Goal: Task Accomplishment & Management: Use online tool/utility

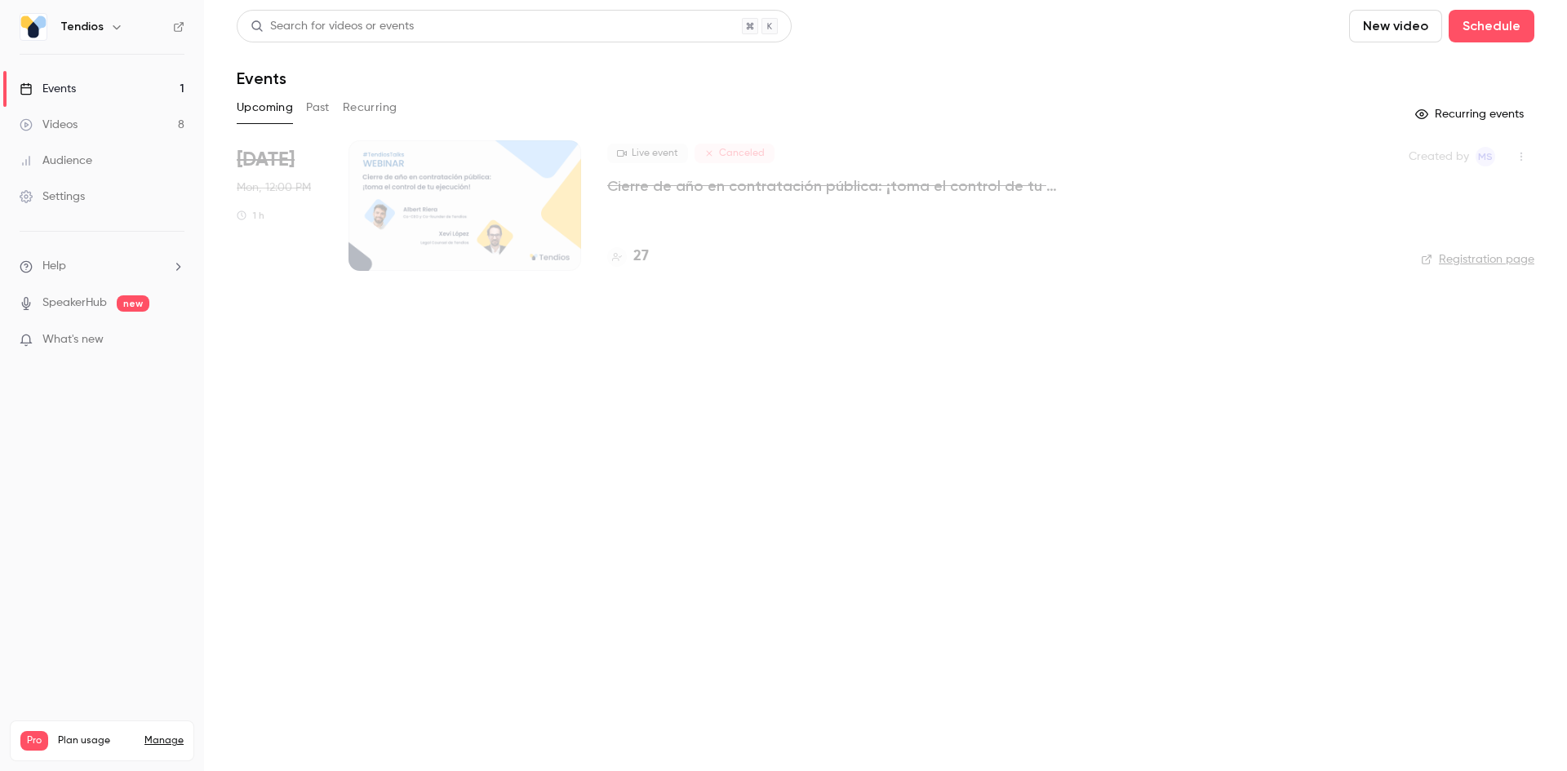
click at [319, 101] on button "Past" at bounding box center [318, 108] width 24 height 26
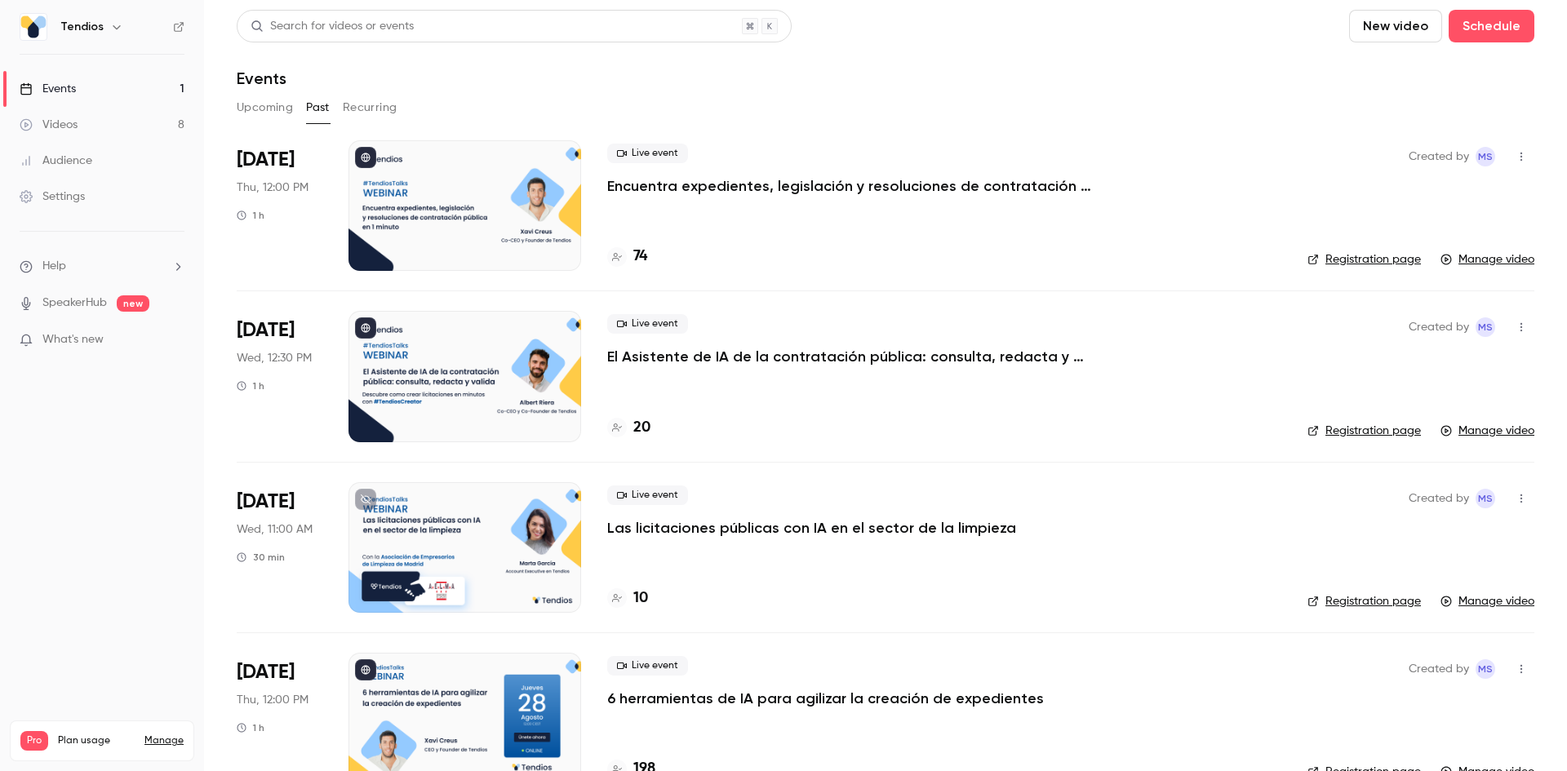
click at [653, 180] on p "Encuentra expedientes, legislación y resoluciones de contratación pública en 1 …" at bounding box center [852, 186] width 490 height 20
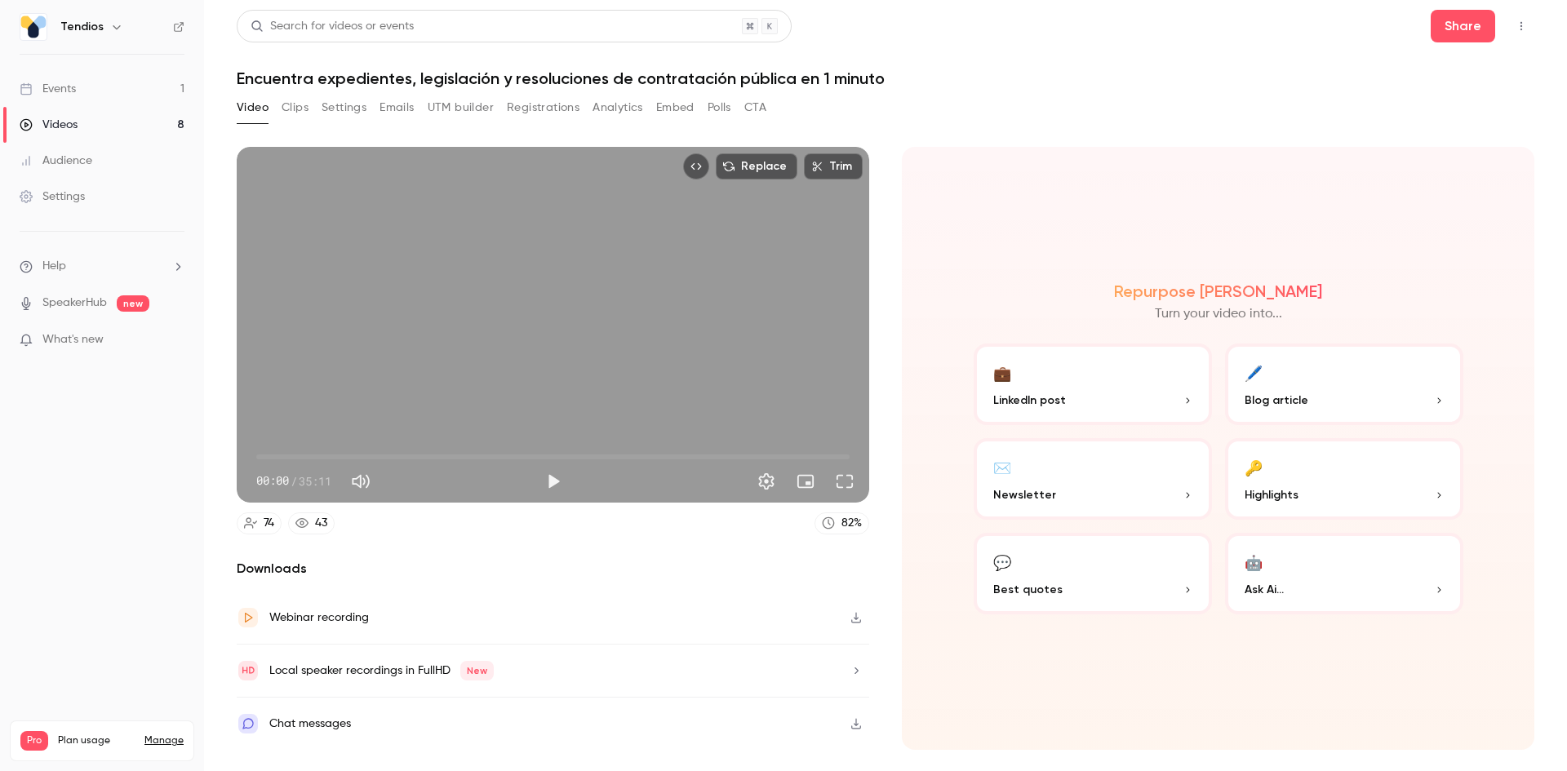
click at [539, 99] on button "Registrations" at bounding box center [543, 108] width 73 height 26
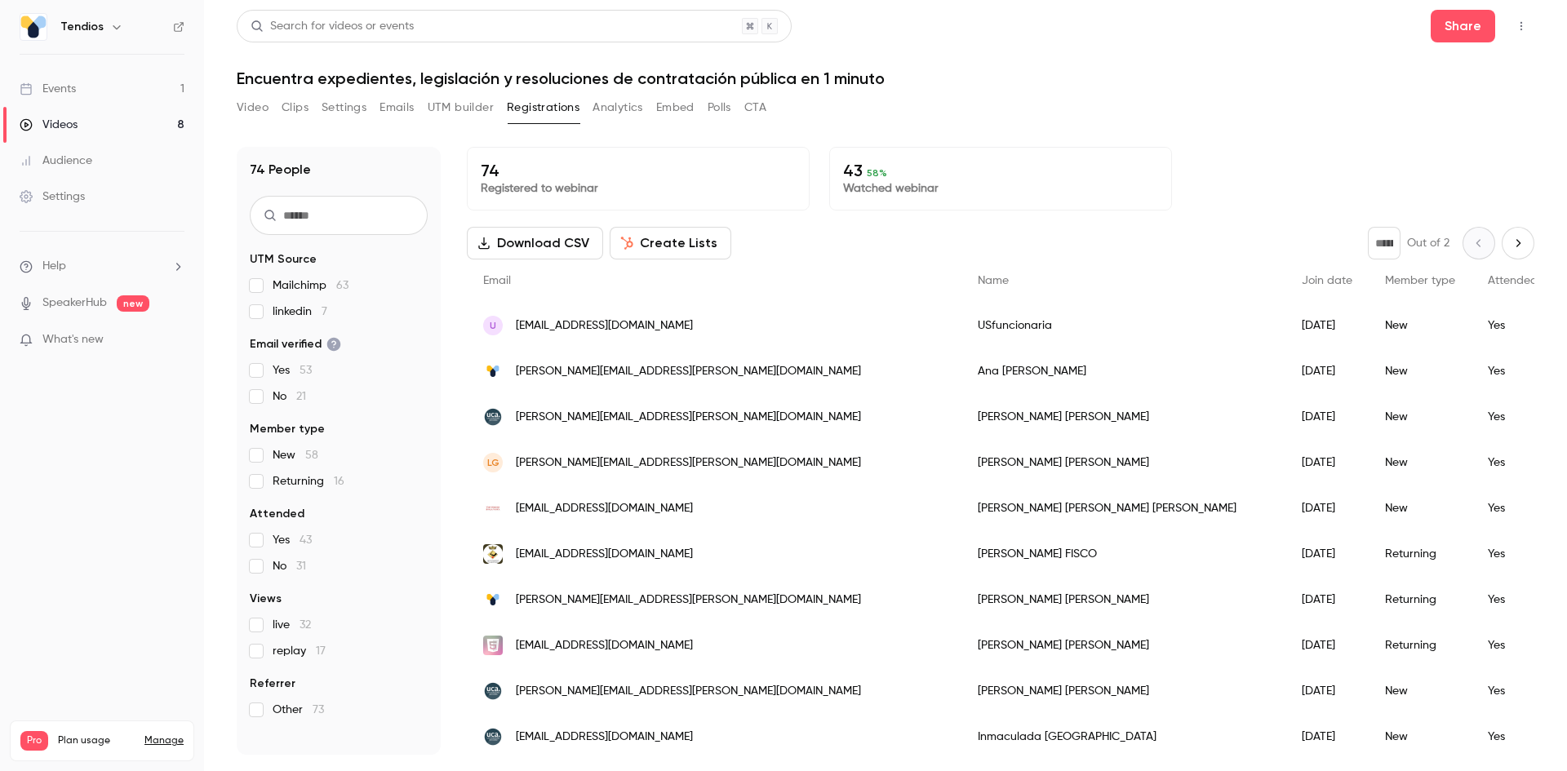
click at [647, 247] on button "Create Lists" at bounding box center [671, 243] width 122 height 33
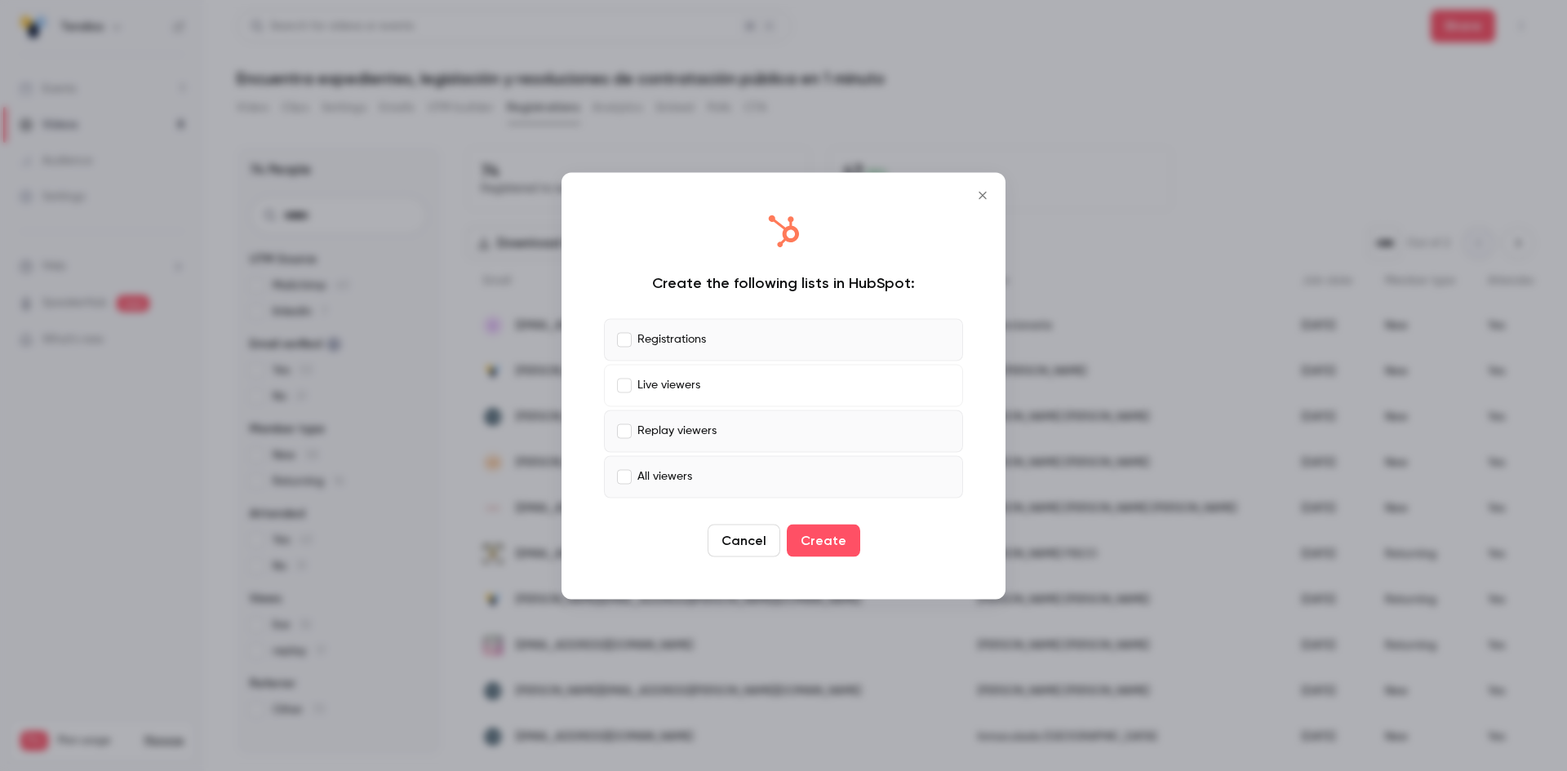
click at [629, 420] on label "Replay viewers" at bounding box center [783, 431] width 359 height 42
click at [630, 469] on label "All viewers" at bounding box center [783, 476] width 359 height 42
click at [617, 332] on label "Registrations" at bounding box center [783, 339] width 359 height 42
click at [633, 387] on label "Live viewers" at bounding box center [783, 385] width 359 height 42
click at [979, 198] on icon "Close" at bounding box center [982, 194] width 7 height 7
